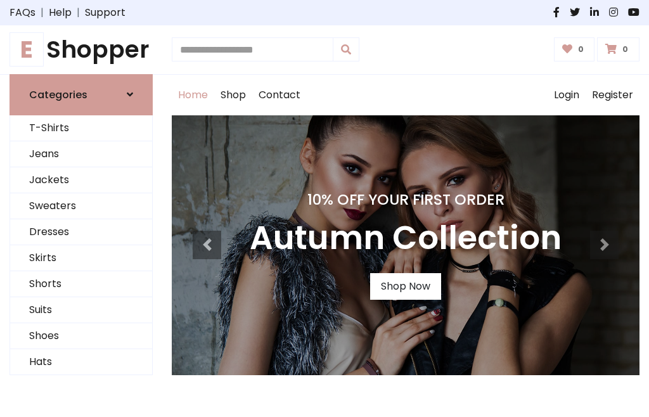
click at [325, 209] on h4 "10% Off Your First Order" at bounding box center [406, 200] width 312 height 18
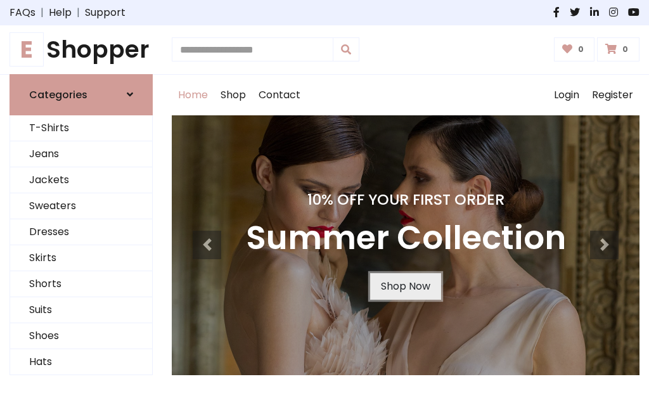
click at [405, 286] on link "Shop Now" at bounding box center [405, 286] width 71 height 27
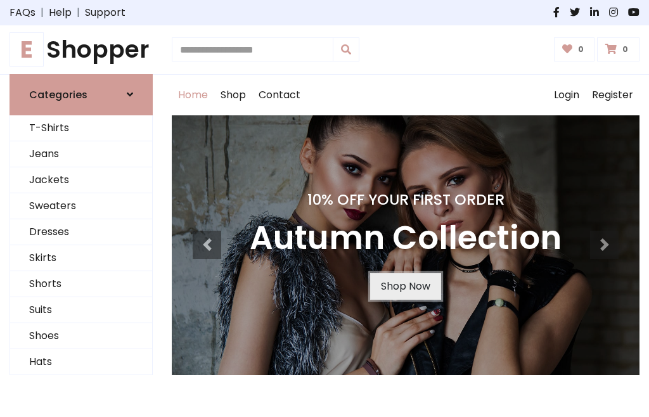
click at [405, 286] on link "Shop Now" at bounding box center [405, 286] width 71 height 27
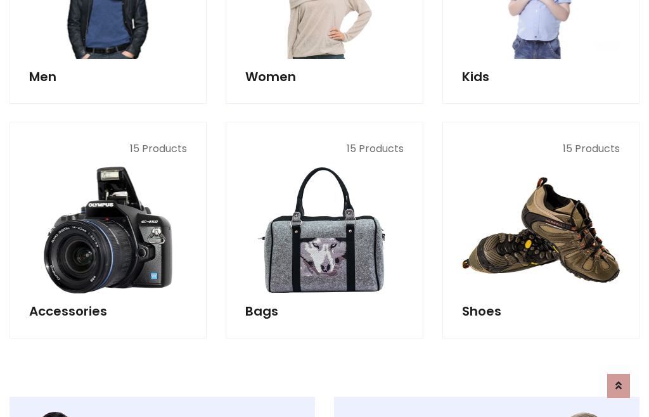
scroll to position [1264, 0]
